Goal: Task Accomplishment & Management: Use online tool/utility

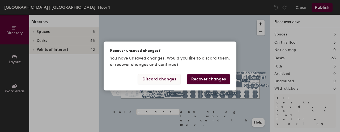
click at [172, 81] on button "Discard changes" at bounding box center [159, 79] width 43 height 10
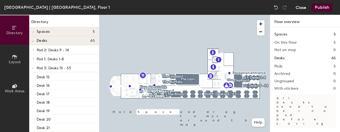
click at [297, 7] on button "Close" at bounding box center [300, 7] width 11 height 8
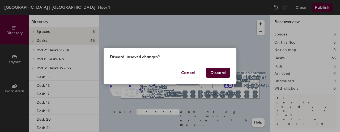
click at [216, 74] on button "Discard" at bounding box center [218, 73] width 24 height 10
